Goal: Information Seeking & Learning: Learn about a topic

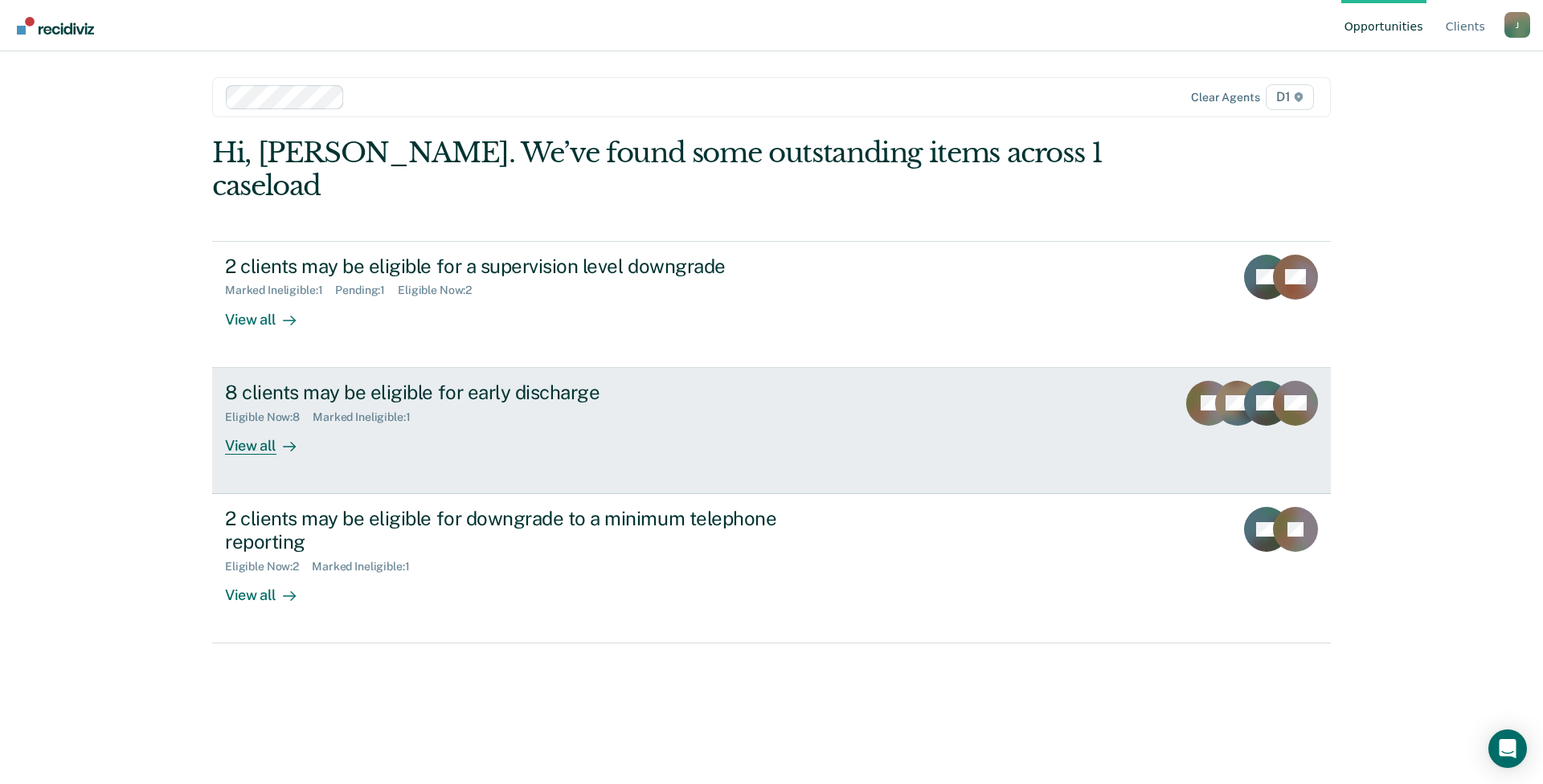
click at [254, 423] on div "View all" at bounding box center [270, 439] width 90 height 31
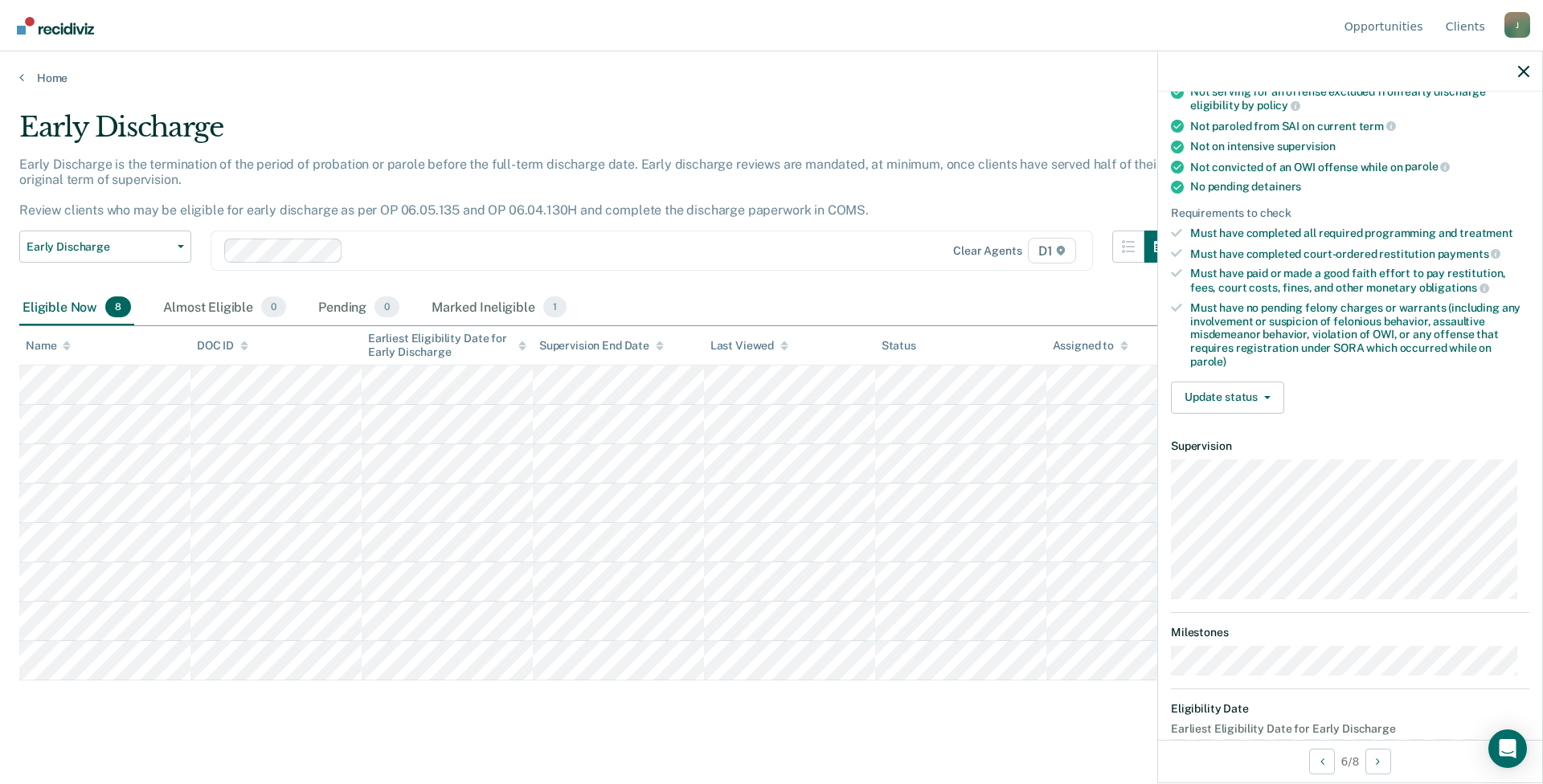
scroll to position [309, 0]
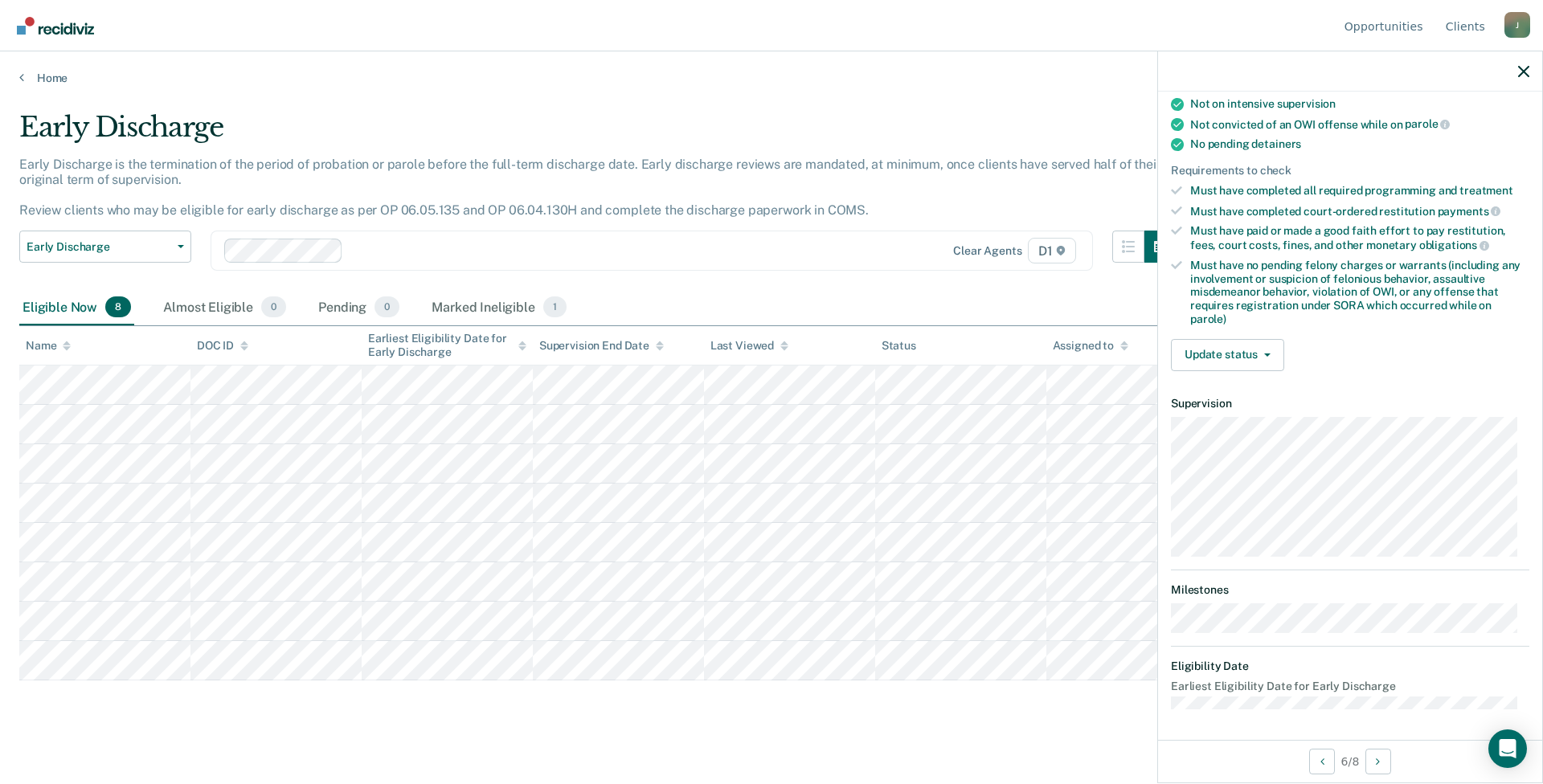
drag, startPoint x: 1072, startPoint y: 745, endPoint x: 885, endPoint y: 689, distance: 195.2
click at [1072, 744] on main "Early Discharge Early Discharge is the termination of the period of probation o…" at bounding box center [771, 432] width 1543 height 694
